Goal: Task Accomplishment & Management: Manage account settings

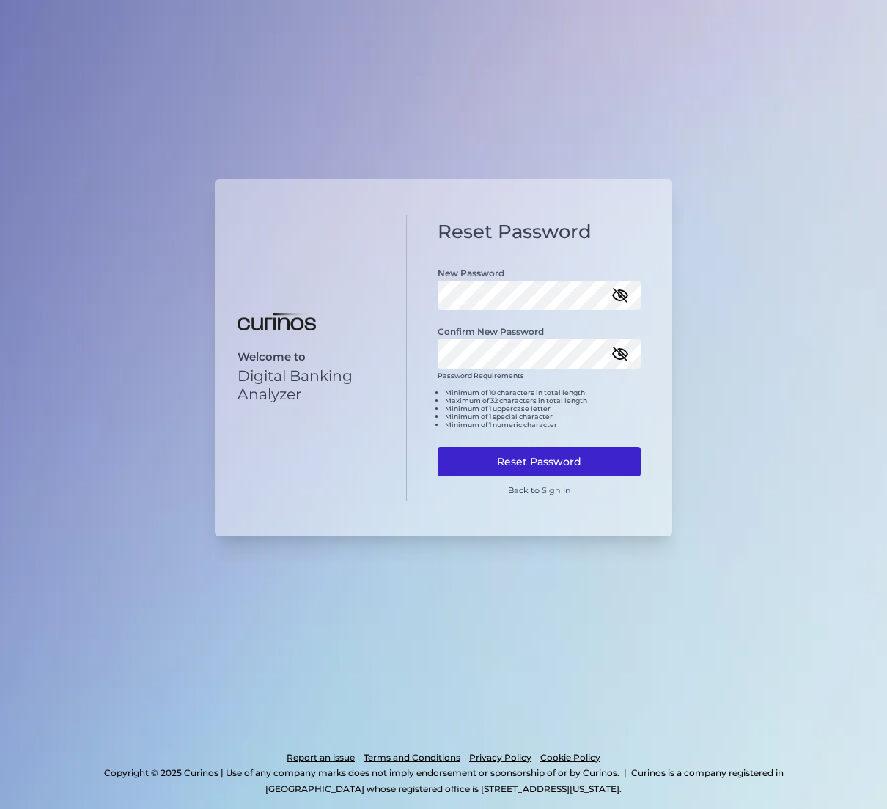
click at [530, 470] on button "Reset Password" at bounding box center [539, 461] width 203 height 29
click at [619, 297] on icon "button" at bounding box center [619, 295] width 13 height 13
click at [350, 348] on div "Welcome to Digital Banking Analyzer Reset Password New Password Confirm New Pas…" at bounding box center [443, 358] width 457 height 358
click at [514, 462] on button "Reset Password" at bounding box center [539, 461] width 203 height 29
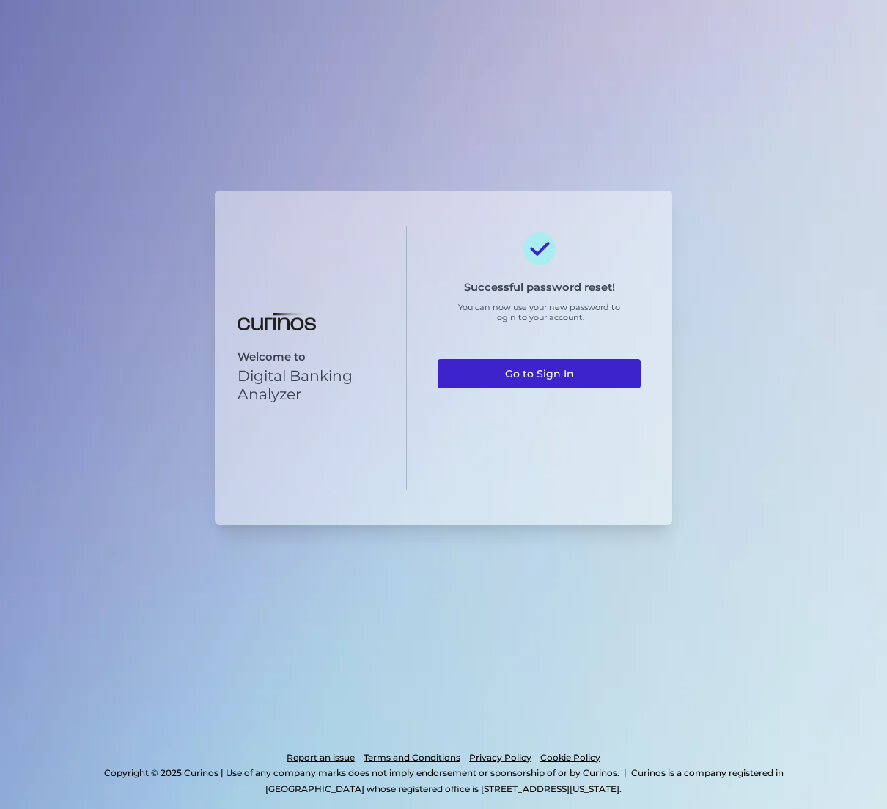
click at [526, 386] on link "Go to Sign In" at bounding box center [539, 373] width 203 height 29
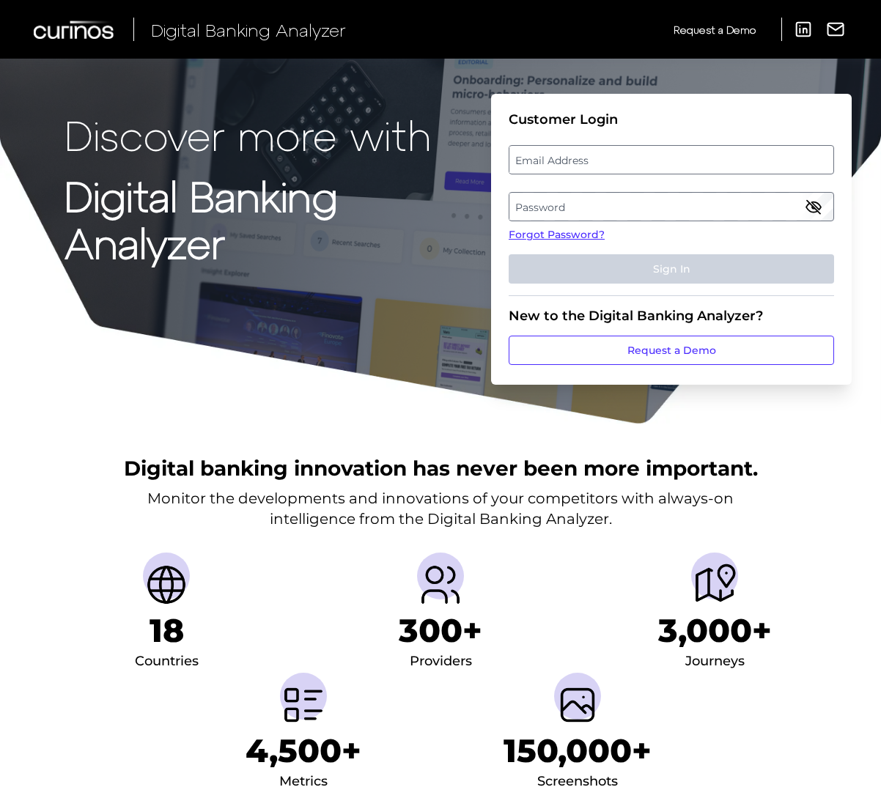
click at [600, 162] on label "Email Address" at bounding box center [670, 160] width 323 height 26
click at [600, 162] on input "email" at bounding box center [671, 159] width 325 height 29
click at [596, 151] on input "Email Address" at bounding box center [671, 159] width 325 height 29
type input "[EMAIL_ADDRESS][PERSON_NAME][DOMAIN_NAME]"
click at [606, 207] on label "Password" at bounding box center [670, 206] width 323 height 26
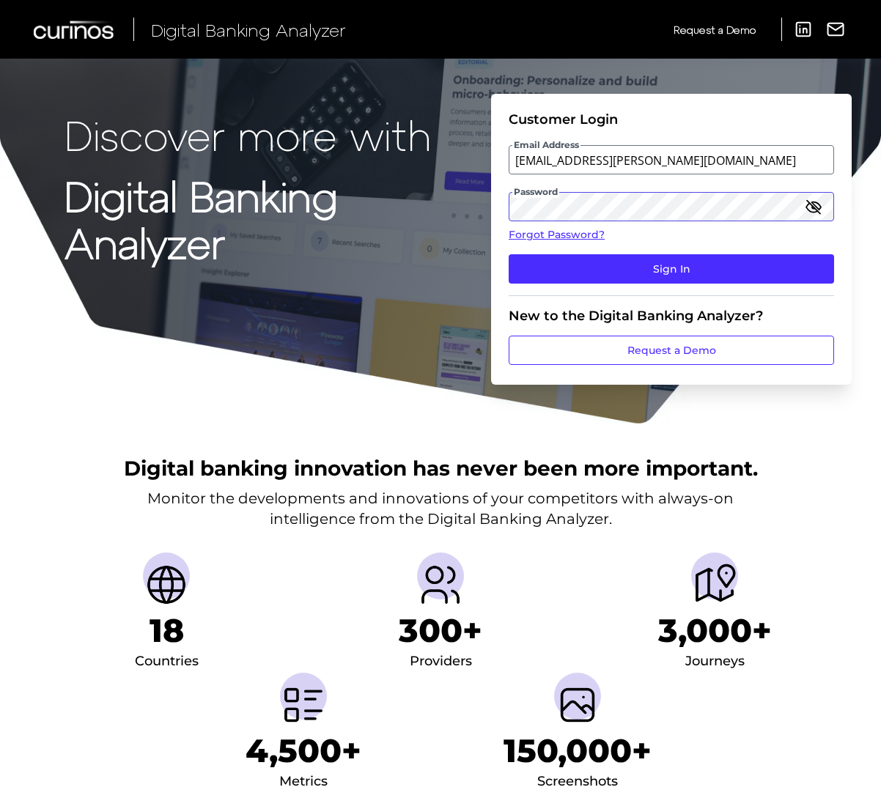
click at [509, 254] on button "Sign In" at bounding box center [671, 268] width 325 height 29
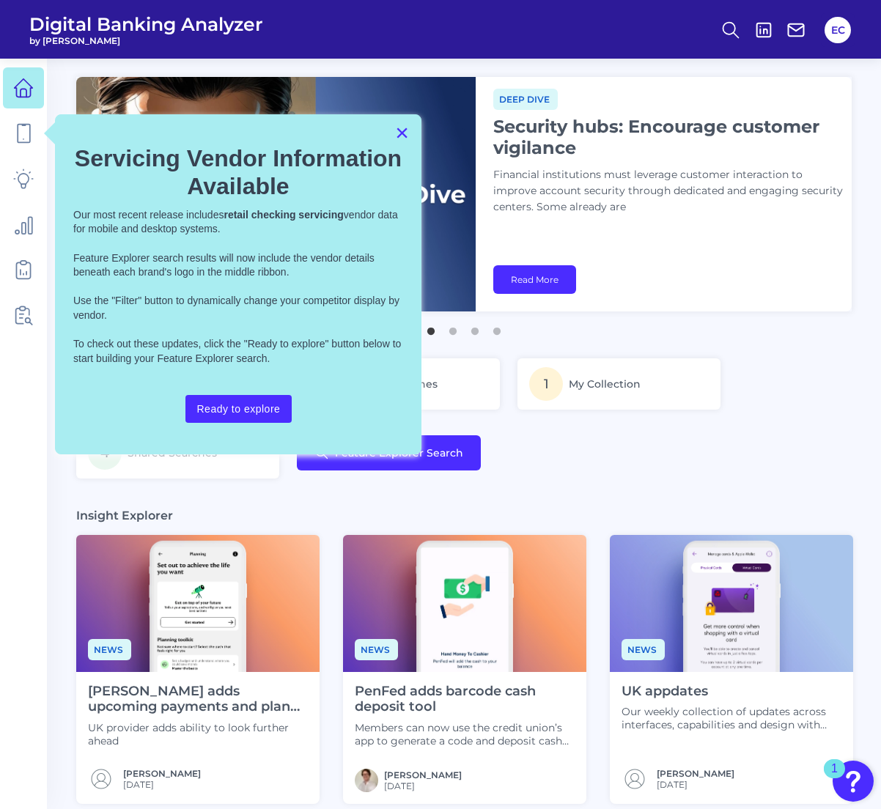
click at [401, 133] on button "×" at bounding box center [402, 132] width 14 height 23
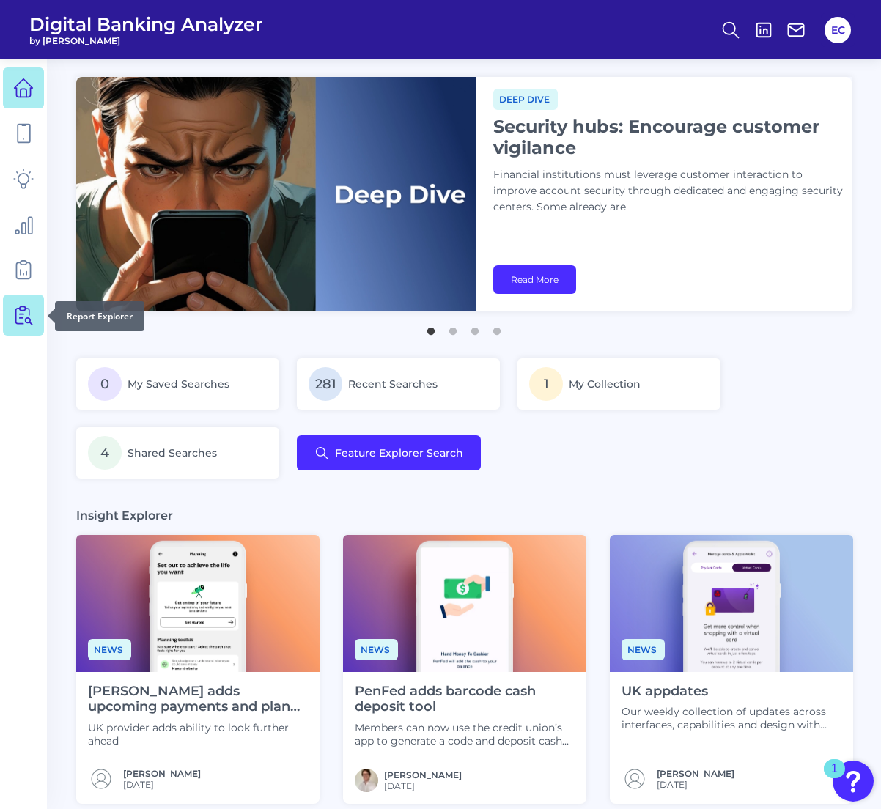
click at [18, 317] on icon at bounding box center [23, 315] width 21 height 21
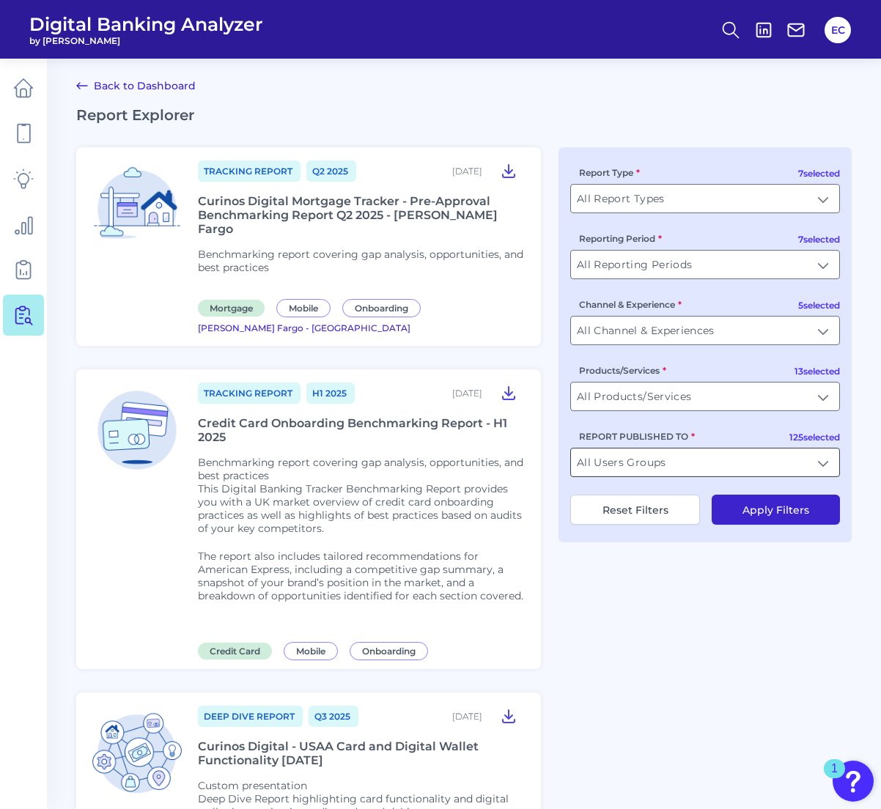
click at [633, 457] on input "All Users Groups" at bounding box center [705, 463] width 268 height 28
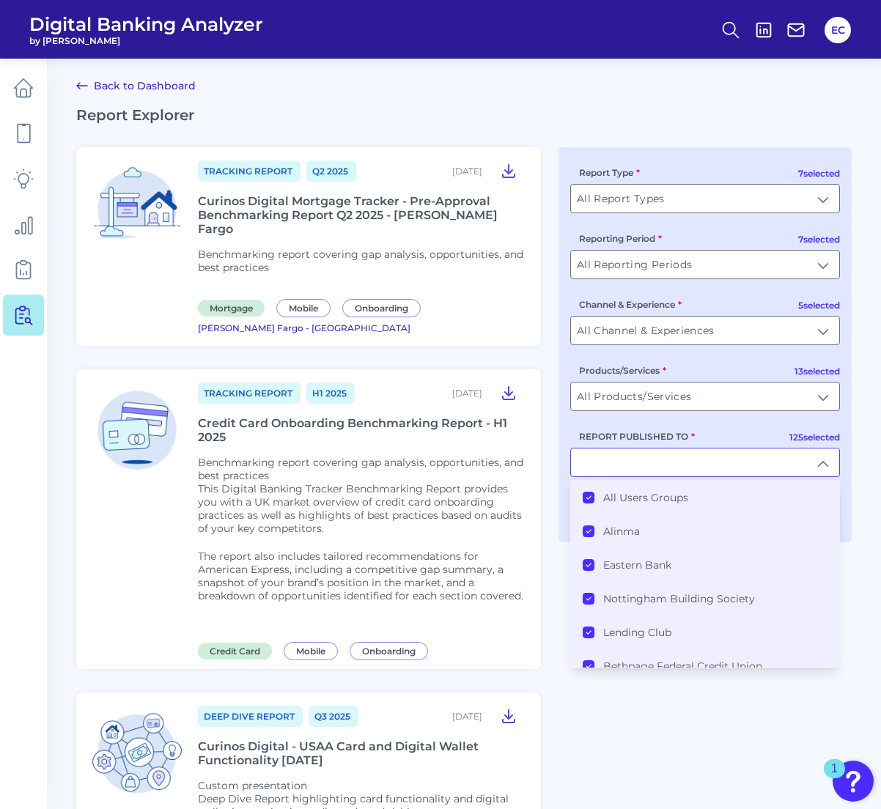
click at [587, 506] on li "All Users Groups" at bounding box center [705, 498] width 268 height 34
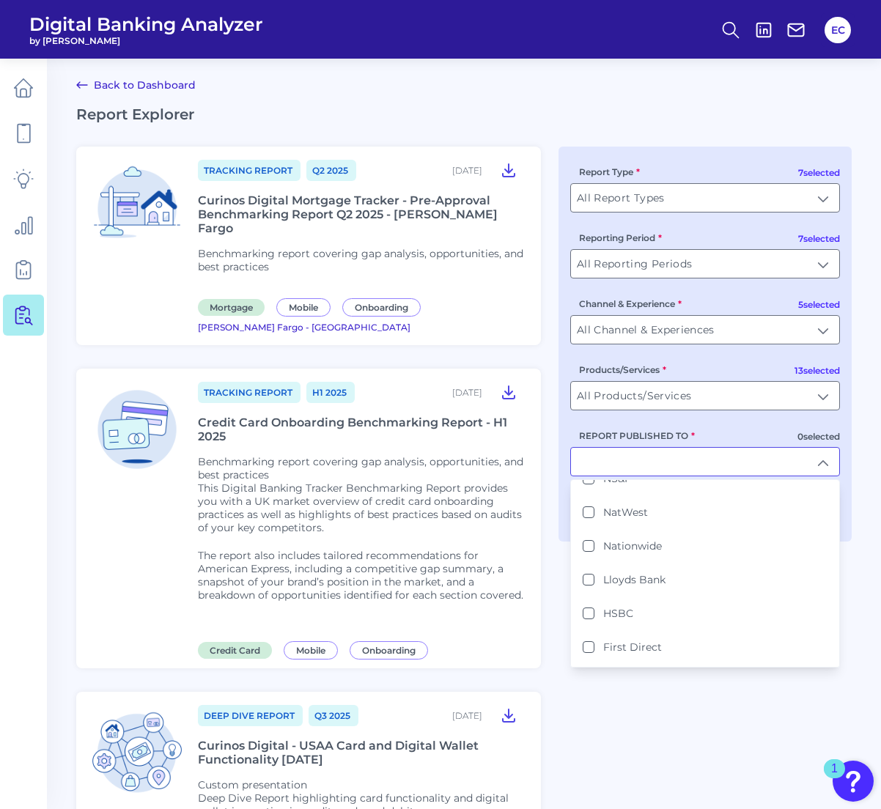
scroll to position [3925, 0]
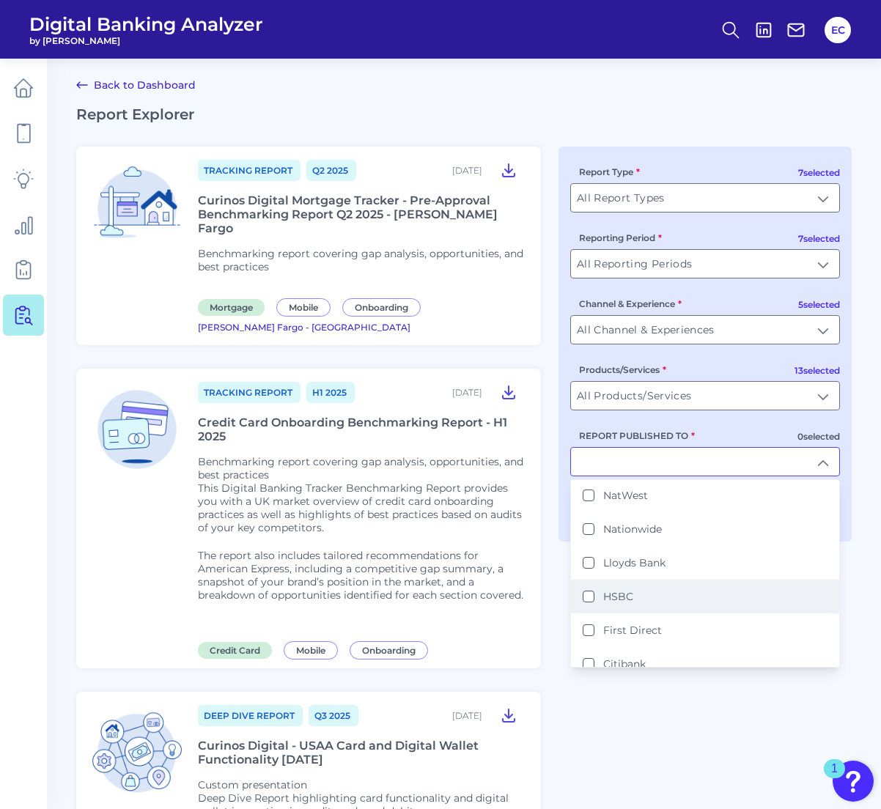
click at [591, 591] on button "HSBC" at bounding box center [589, 597] width 12 height 12
type input "HSBC"
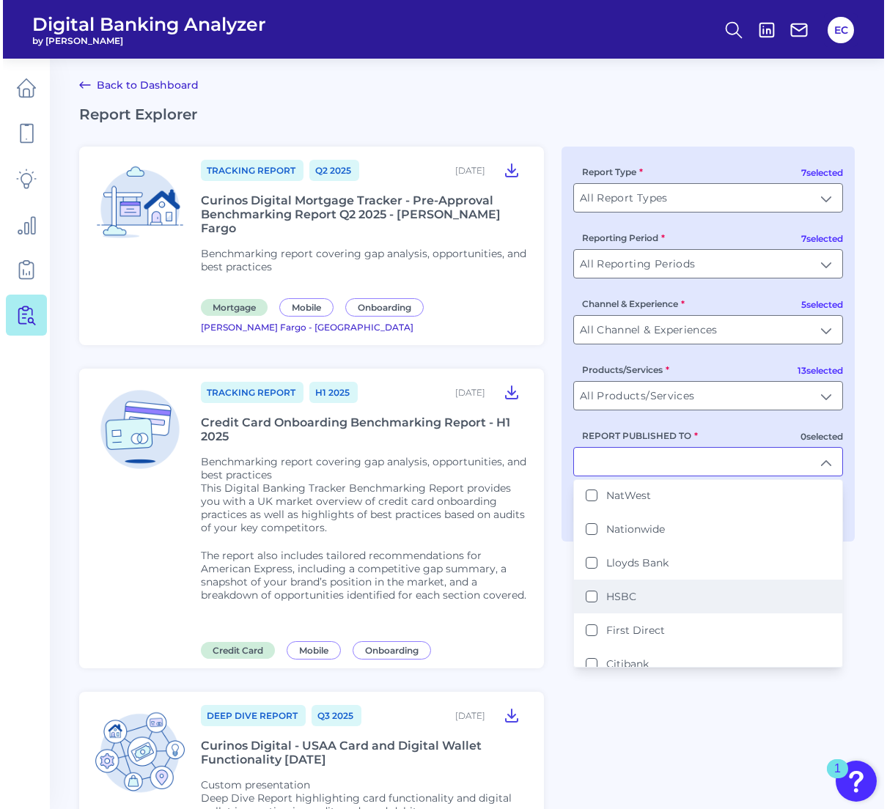
scroll to position [1, 0]
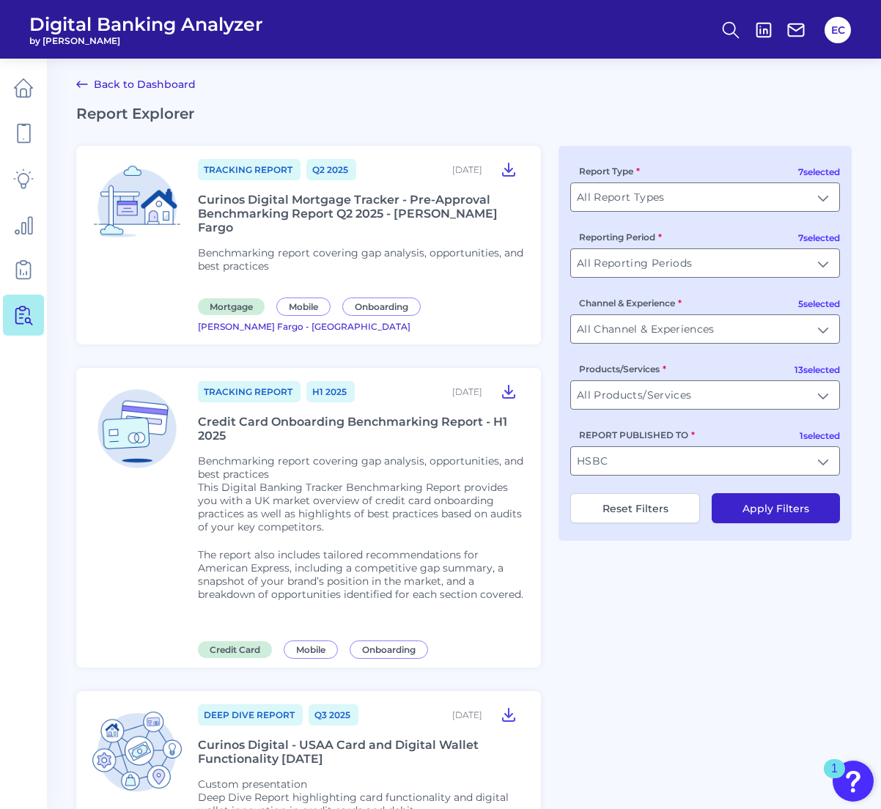
click at [764, 514] on button "Apply Filters" at bounding box center [776, 508] width 128 height 30
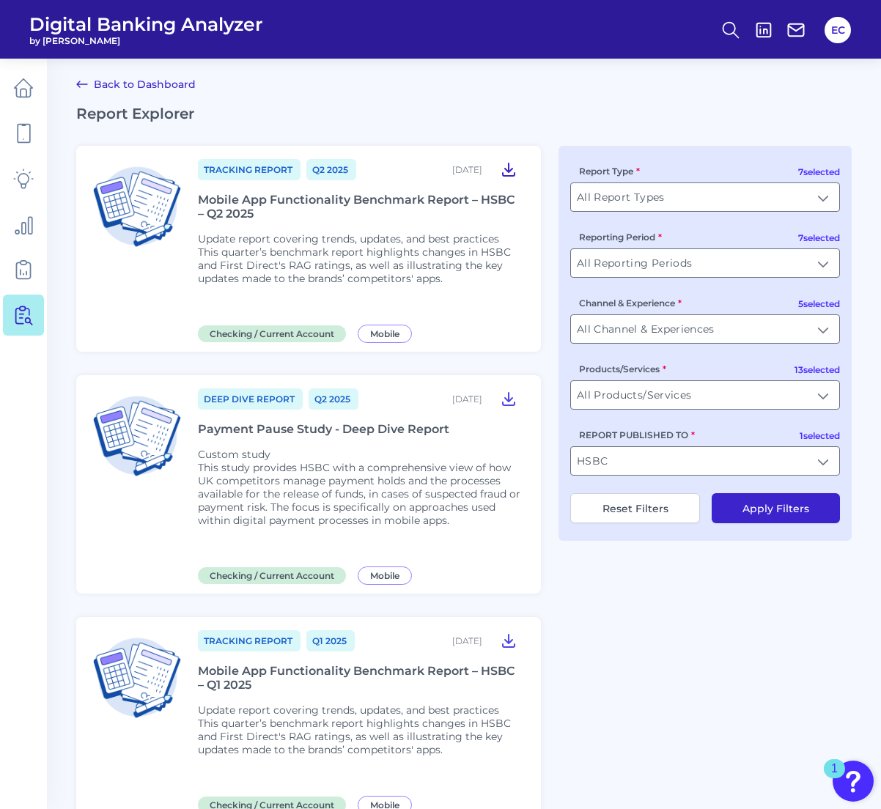
click at [503, 168] on icon at bounding box center [509, 169] width 18 height 18
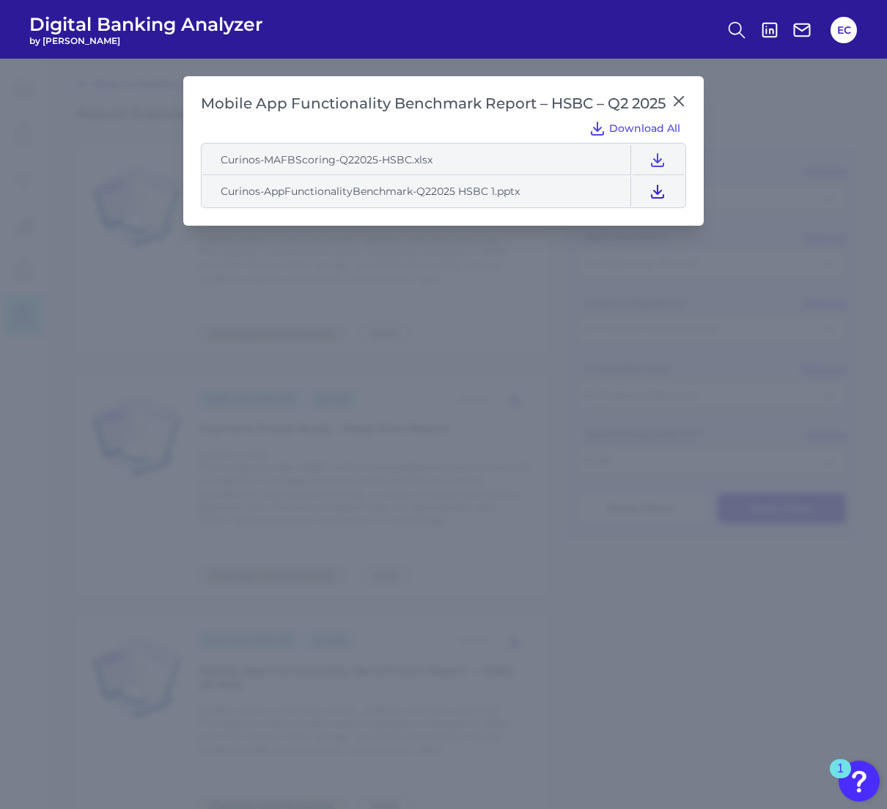
click at [659, 195] on icon at bounding box center [658, 191] width 18 height 18
click at [656, 187] on icon at bounding box center [658, 191] width 18 height 18
click at [654, 192] on icon at bounding box center [658, 191] width 18 height 18
